Goal: Transaction & Acquisition: Purchase product/service

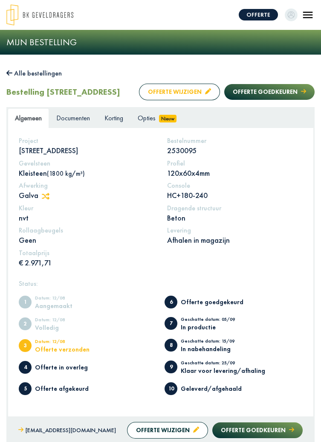
click at [174, 100] on button "Offerte wijzigen" at bounding box center [179, 92] width 81 height 17
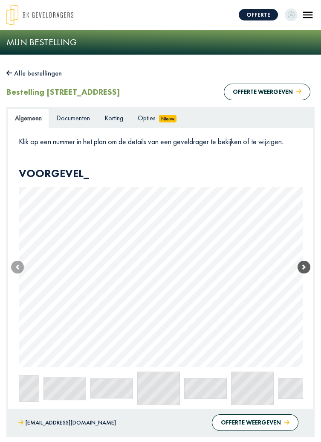
click at [307, 270] on span at bounding box center [304, 266] width 13 height 13
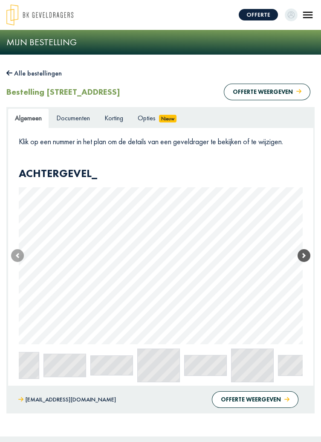
click at [299, 258] on span at bounding box center [304, 255] width 13 height 13
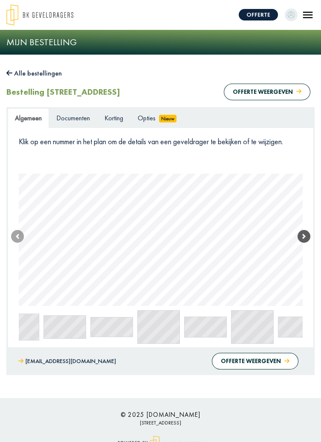
click at [303, 240] on span at bounding box center [304, 236] width 13 height 13
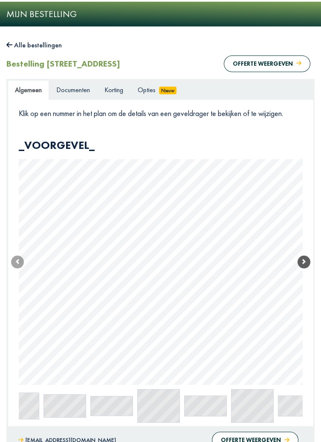
scroll to position [106, 0]
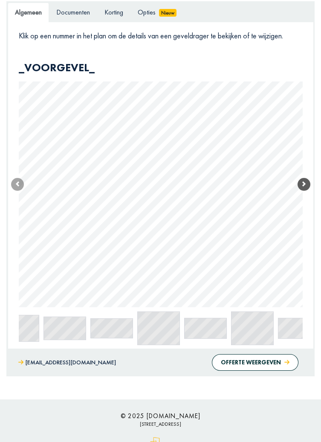
click at [301, 179] on span at bounding box center [304, 184] width 13 height 13
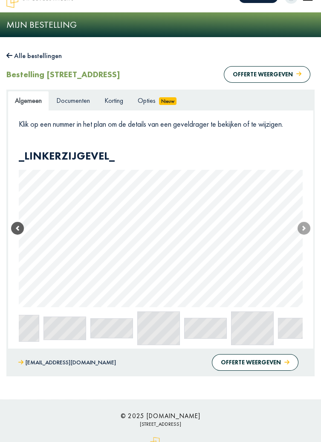
click at [20, 225] on span at bounding box center [17, 228] width 13 height 13
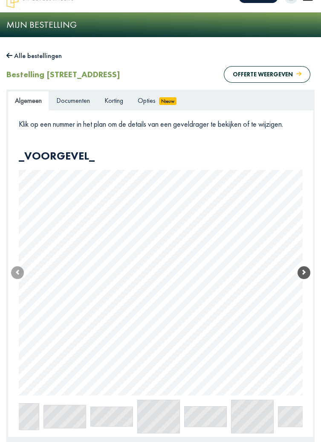
click at [304, 276] on span at bounding box center [304, 272] width 13 height 13
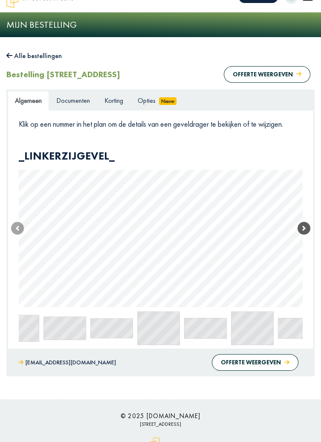
click at [304, 269] on link "Next" at bounding box center [304, 227] width 13 height 157
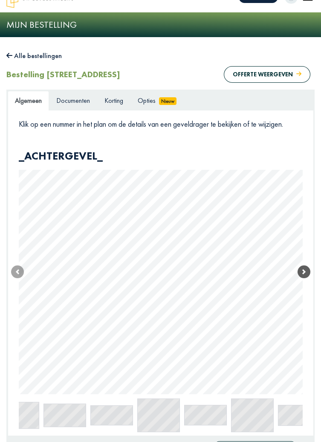
click at [305, 274] on span at bounding box center [304, 271] width 13 height 13
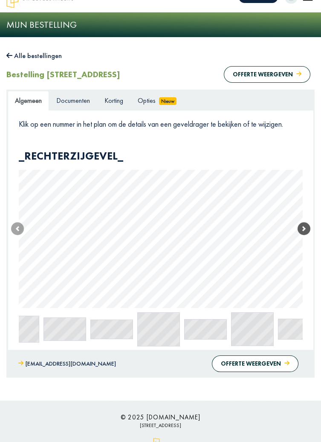
click at [305, 272] on link "Next" at bounding box center [304, 228] width 13 height 159
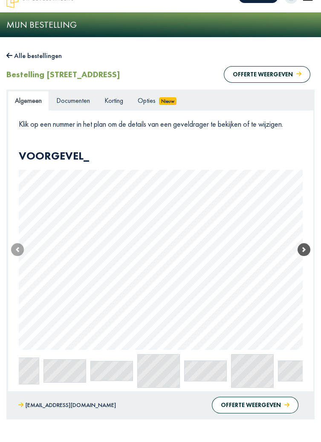
click at [306, 272] on link "Next" at bounding box center [304, 249] width 13 height 200
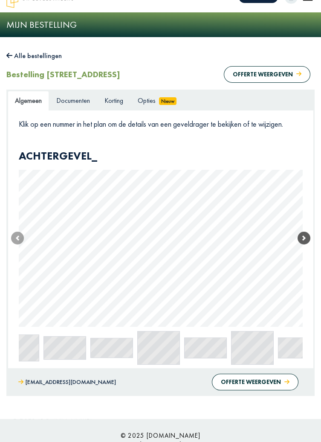
click at [305, 274] on link "Next" at bounding box center [304, 237] width 13 height 177
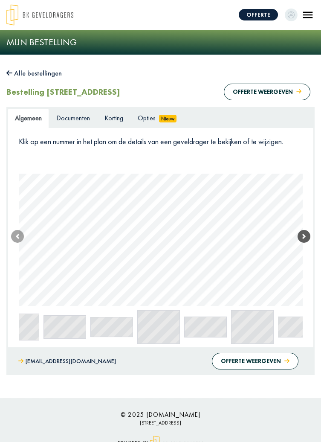
click at [305, 271] on link "Next" at bounding box center [304, 236] width 13 height 139
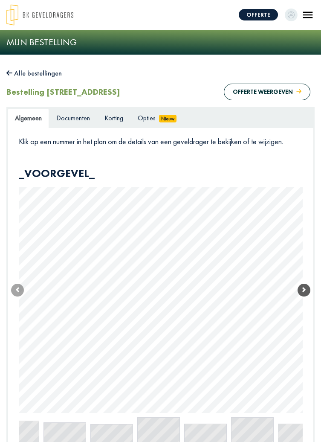
click at [306, 274] on link "Next" at bounding box center [304, 290] width 13 height 246
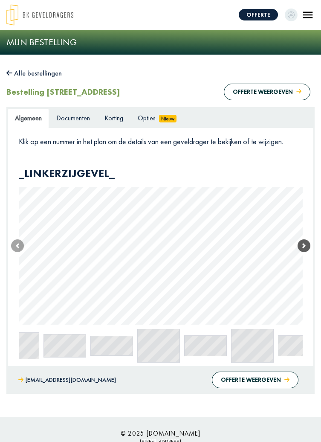
click at [305, 247] on span at bounding box center [304, 245] width 13 height 13
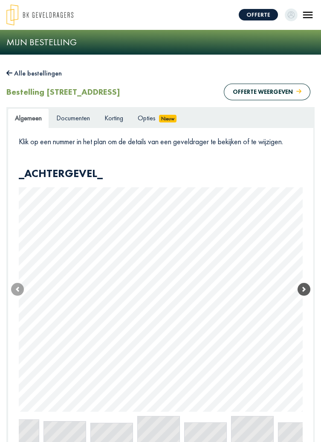
click at [305, 251] on link "Next" at bounding box center [304, 289] width 13 height 244
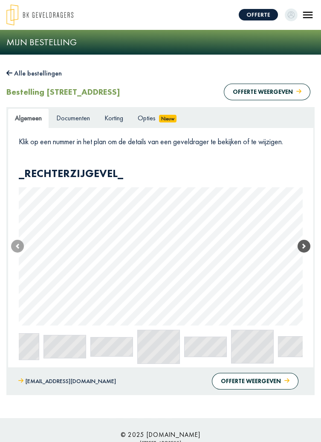
click at [304, 253] on link "Next" at bounding box center [304, 246] width 13 height 159
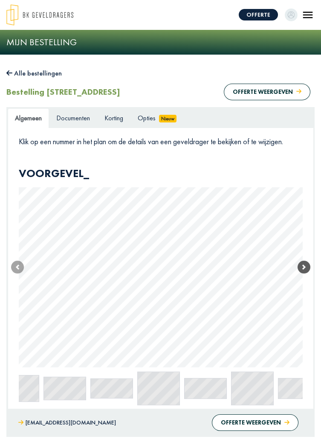
click at [304, 258] on link "Next" at bounding box center [304, 267] width 13 height 200
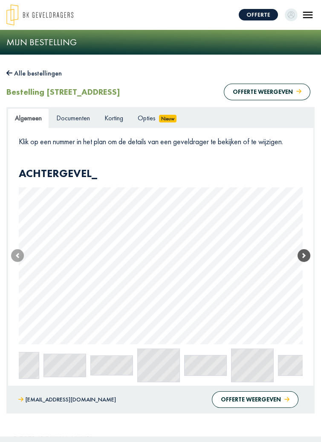
click at [305, 269] on link "Next" at bounding box center [304, 255] width 13 height 177
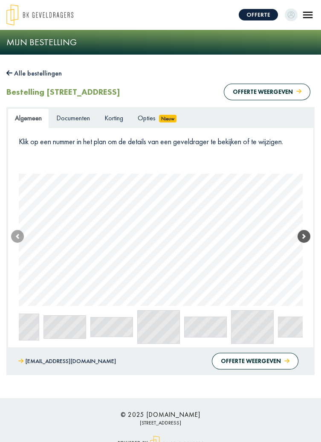
click at [302, 245] on link "Next" at bounding box center [304, 236] width 13 height 139
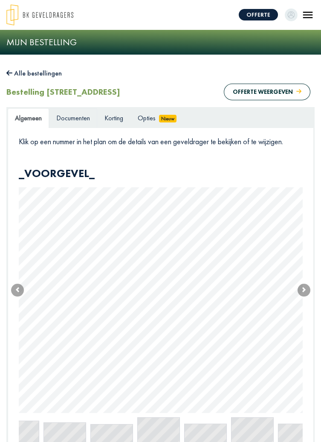
click at [73, 117] on span "Documenten" at bounding box center [73, 117] width 34 height 9
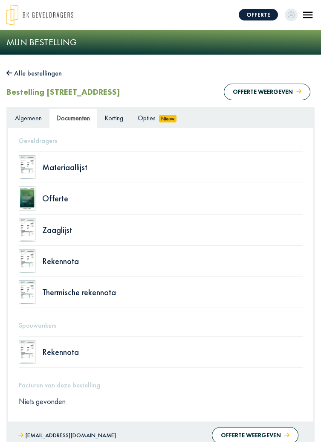
click at [29, 119] on span "Algemeen" at bounding box center [28, 117] width 27 height 9
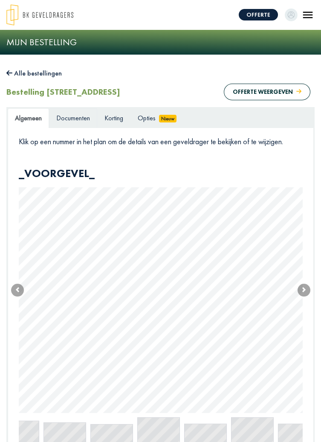
click at [72, 116] on span "Documenten" at bounding box center [73, 117] width 34 height 9
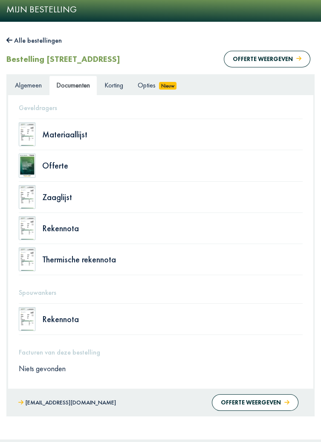
scroll to position [72, 0]
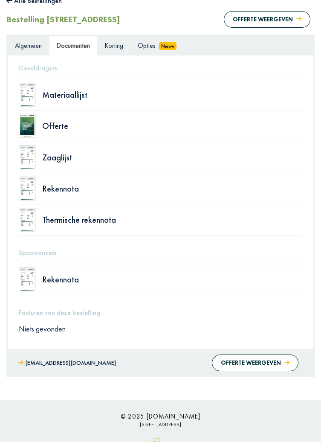
click at [32, 251] on h5 "Spouwankers" at bounding box center [161, 253] width 284 height 8
click at [253, 362] on button "Offerte weergeven" at bounding box center [255, 362] width 87 height 17
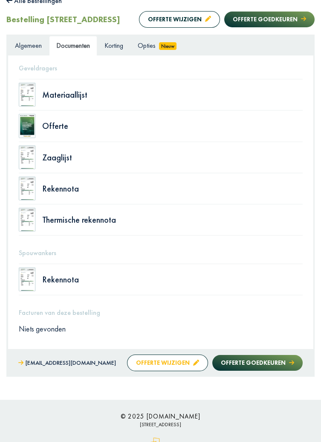
click at [176, 371] on button "Offerte wijzigen" at bounding box center [167, 362] width 81 height 17
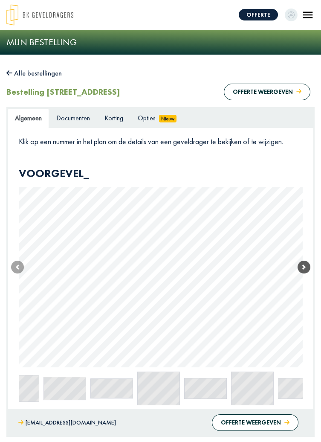
click at [301, 272] on span at bounding box center [304, 266] width 13 height 13
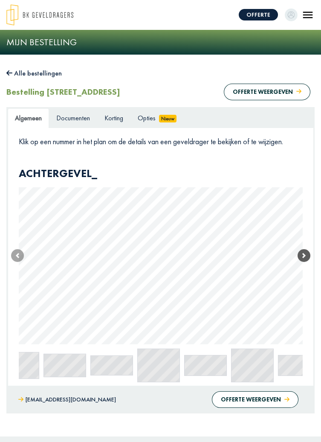
click at [303, 273] on link "Next" at bounding box center [304, 255] width 13 height 177
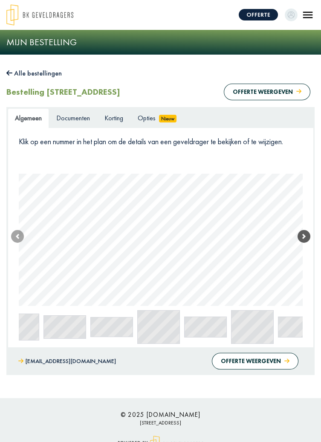
click at [304, 240] on span at bounding box center [304, 236] width 13 height 13
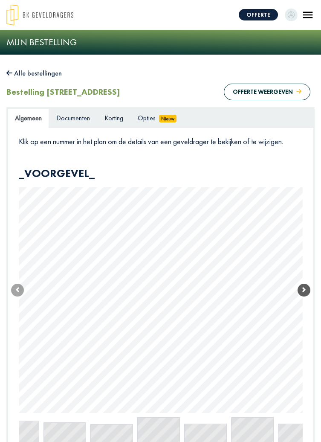
click at [300, 250] on link "Next" at bounding box center [304, 290] width 13 height 246
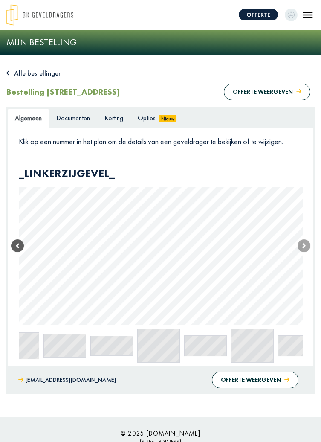
click at [16, 250] on span at bounding box center [17, 245] width 13 height 13
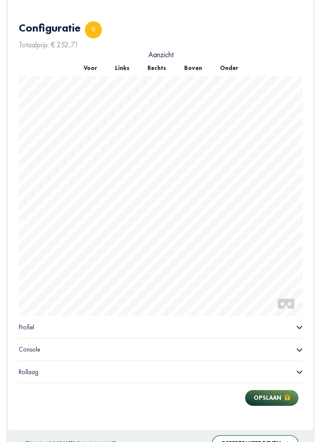
scroll to position [440, 0]
click at [300, 326] on icon at bounding box center [300, 326] width 6 height 3
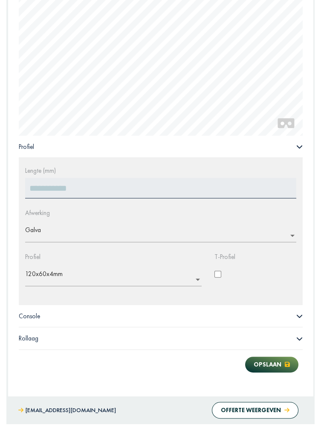
scroll to position [621, 0]
click at [298, 314] on icon at bounding box center [299, 315] width 6 height 6
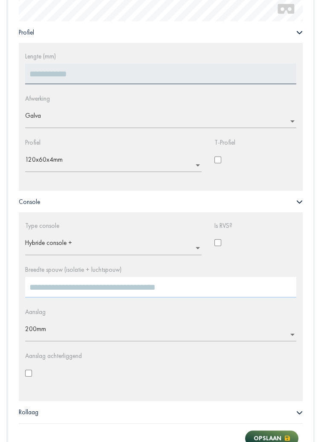
click at [59, 290] on input "***" at bounding box center [160, 287] width 271 height 20
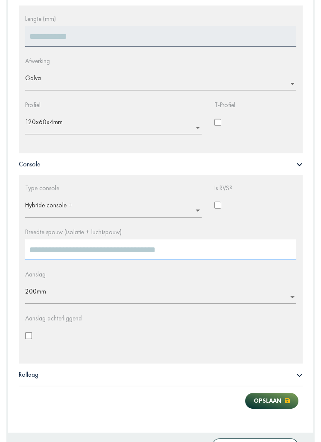
scroll to position [776, 0]
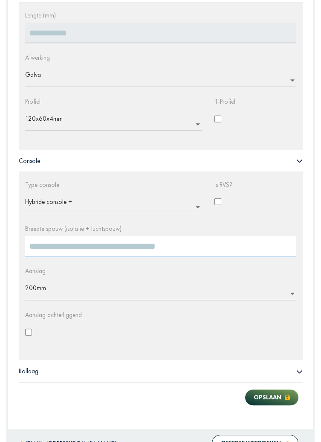
type input "*"
type input "**"
click at [269, 399] on button "Opslaan" at bounding box center [271, 397] width 53 height 16
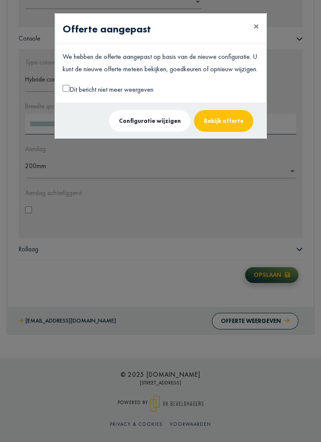
scroll to position [530, 0]
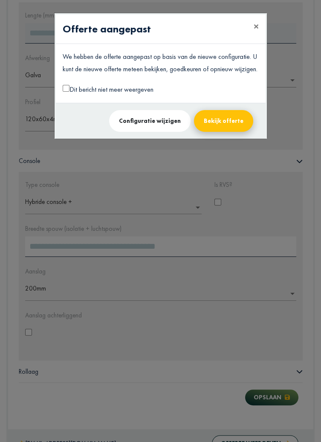
click at [233, 111] on button "Bekijk offerte" at bounding box center [223, 121] width 59 height 22
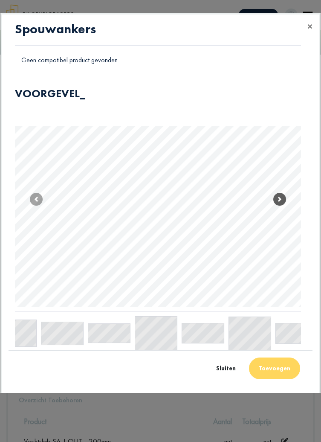
click at [275, 191] on link "Next" at bounding box center [279, 199] width 43 height 225
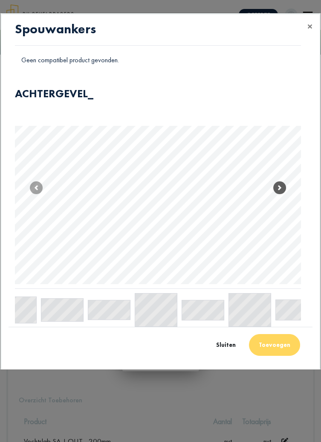
click at [281, 186] on span at bounding box center [279, 187] width 13 height 13
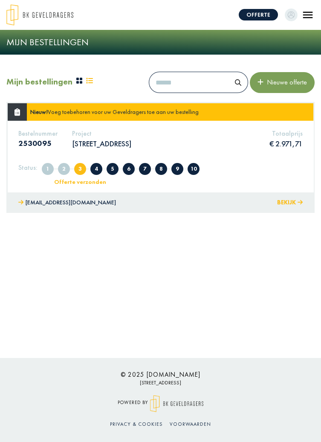
click at [290, 198] on button "Bekijk" at bounding box center [290, 202] width 26 height 11
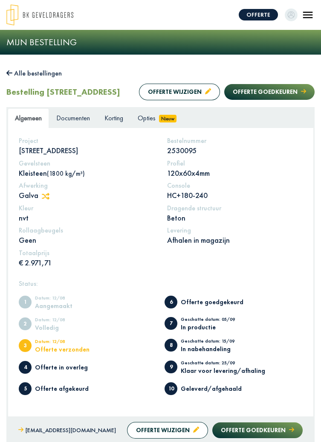
scroll to position [84, 0]
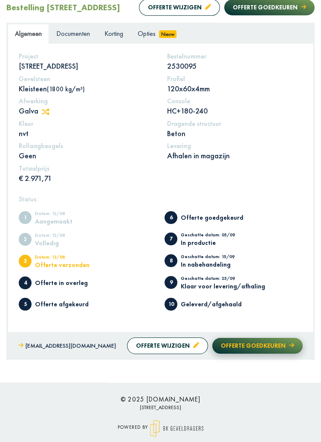
click at [269, 353] on button "Offerte goedkeuren" at bounding box center [257, 346] width 90 height 16
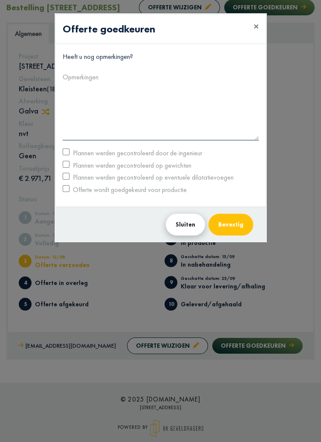
click at [192, 223] on button "Sluiten" at bounding box center [185, 225] width 39 height 22
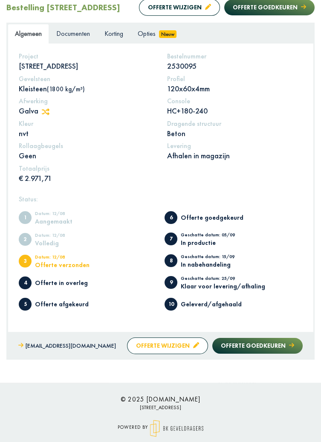
click at [176, 354] on button "Offerte wijzigen" at bounding box center [167, 345] width 81 height 17
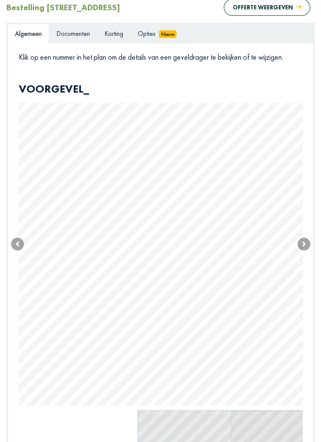
scroll to position [0, 0]
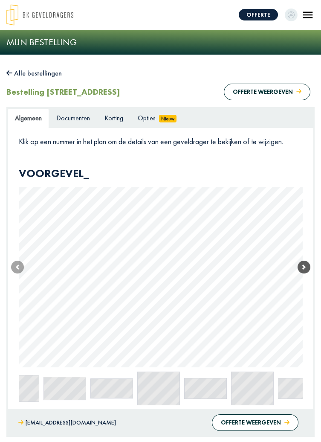
click at [307, 273] on link "Next" at bounding box center [304, 267] width 13 height 200
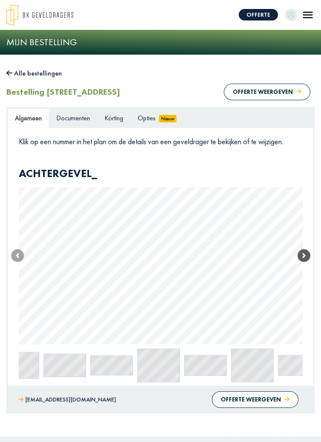
click at [304, 272] on link "Next" at bounding box center [304, 255] width 13 height 177
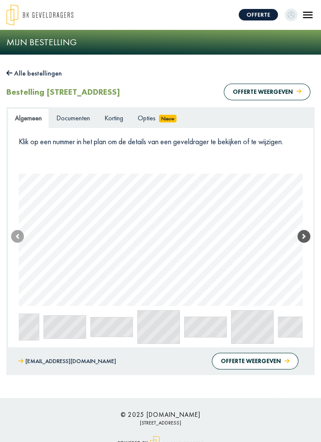
click at [306, 266] on link "Next" at bounding box center [304, 236] width 13 height 139
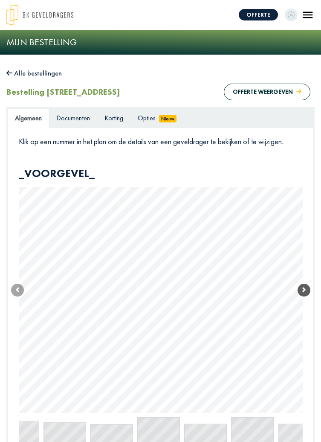
click at [306, 266] on link "Next" at bounding box center [304, 290] width 13 height 246
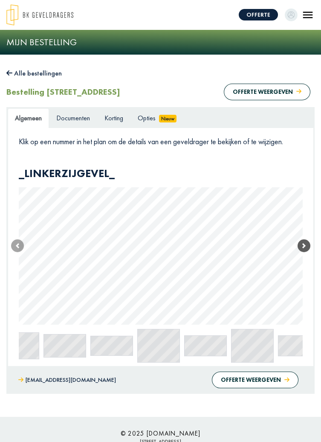
click at [304, 278] on link "Next" at bounding box center [304, 245] width 13 height 157
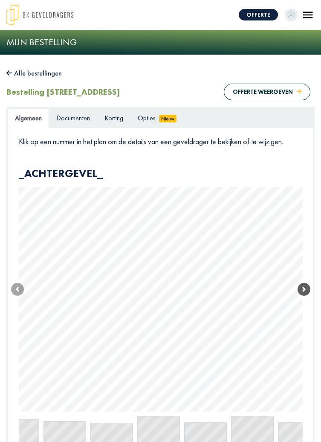
click at [306, 279] on link "Next" at bounding box center [304, 289] width 13 height 244
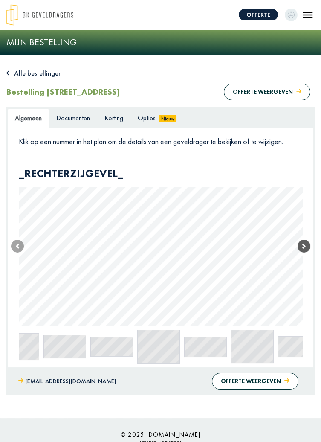
click at [304, 285] on link "Next" at bounding box center [304, 246] width 13 height 159
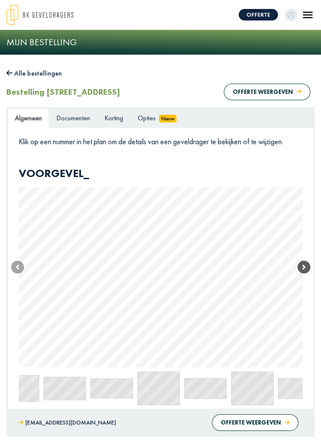
click at [306, 286] on link "Next" at bounding box center [304, 267] width 13 height 200
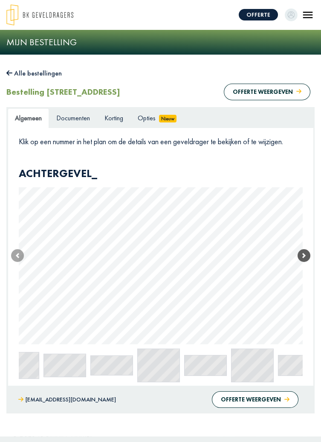
click at [309, 291] on link "Next" at bounding box center [304, 255] width 13 height 177
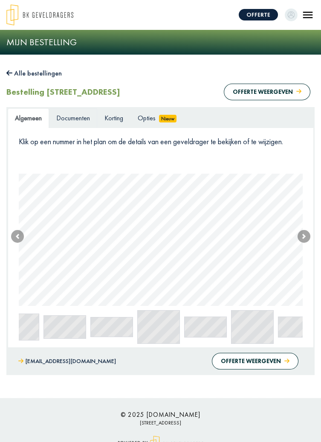
click at [72, 117] on span "Documenten" at bounding box center [73, 117] width 34 height 9
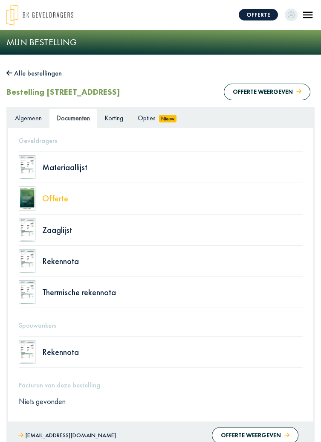
click at [46, 197] on div "Offerte" at bounding box center [172, 198] width 260 height 9
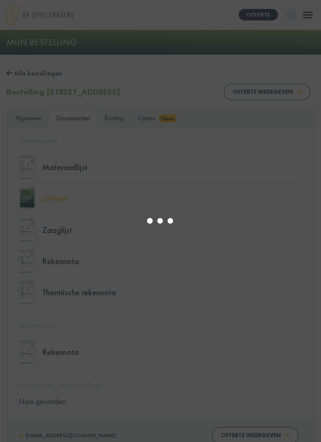
type input "*"
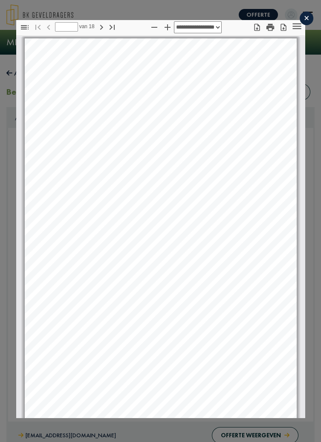
select select "****"
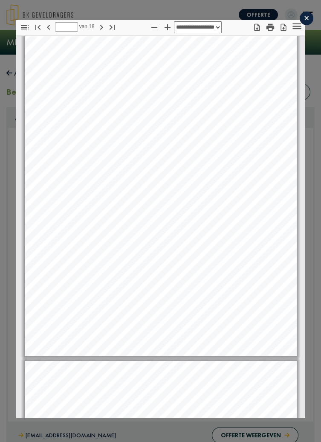
scroll to position [5140, 0]
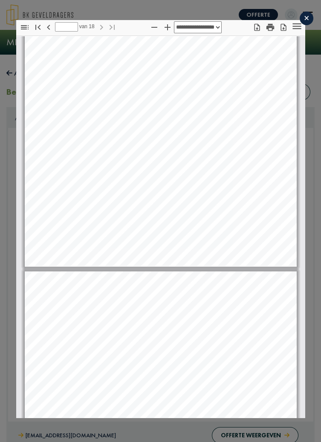
type input "**"
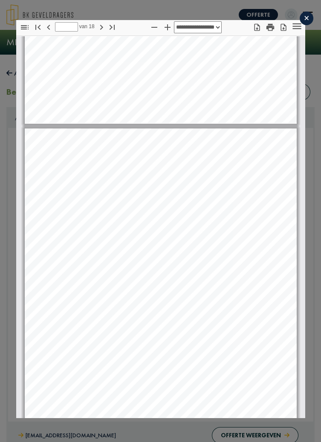
scroll to position [6144, 0]
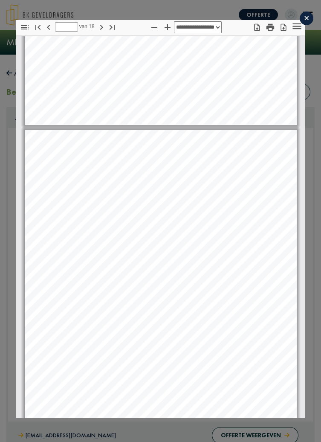
click at [311, 22] on div "×" at bounding box center [307, 19] width 14 height 14
